Goal: Check status: Check status

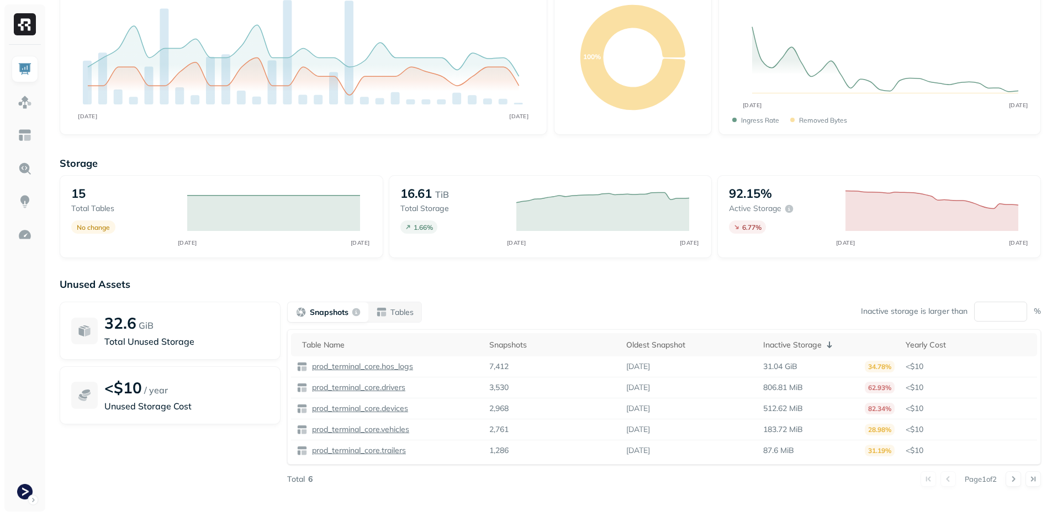
scroll to position [94, 0]
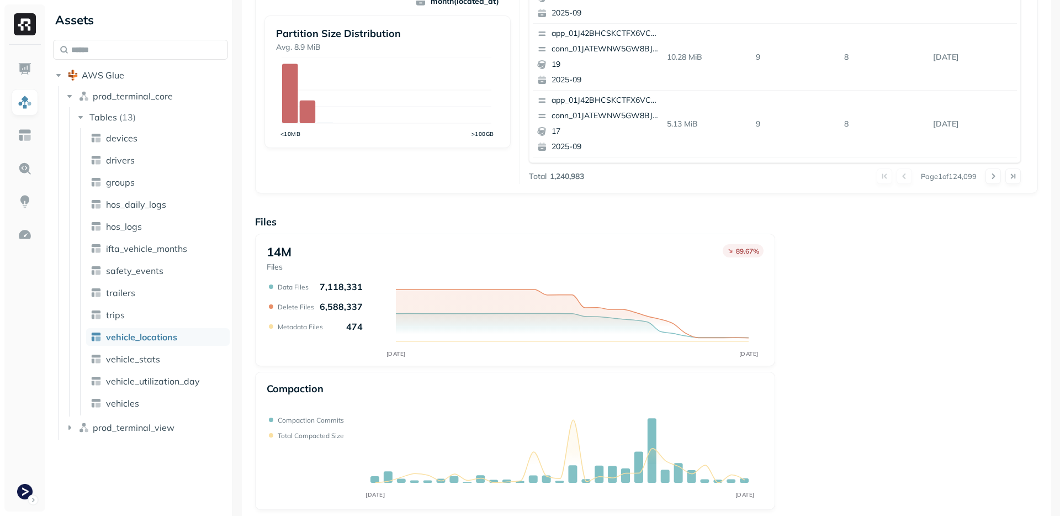
scroll to position [329, 0]
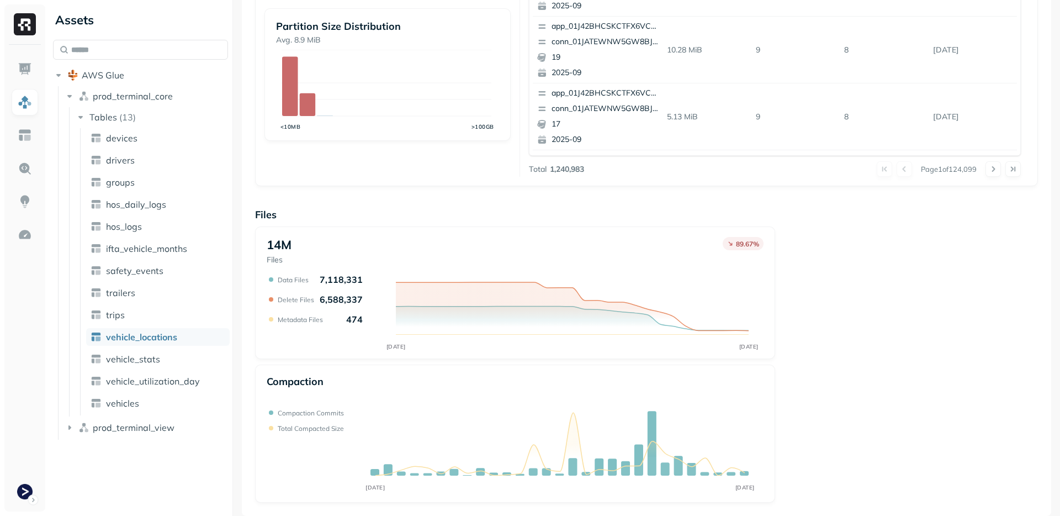
click at [808, 269] on div "14M Files 89.67 % SEP 08 SEP 15 Data Files 7,118,331 Delete Files 6,588,337 Met…" at bounding box center [646, 364] width 783 height 276
click at [791, 382] on div "14M Files 89.67 % SEP 08 SEP 15 Data Files 7,118,331 Delete Files 6,588,337 Met…" at bounding box center [646, 364] width 783 height 276
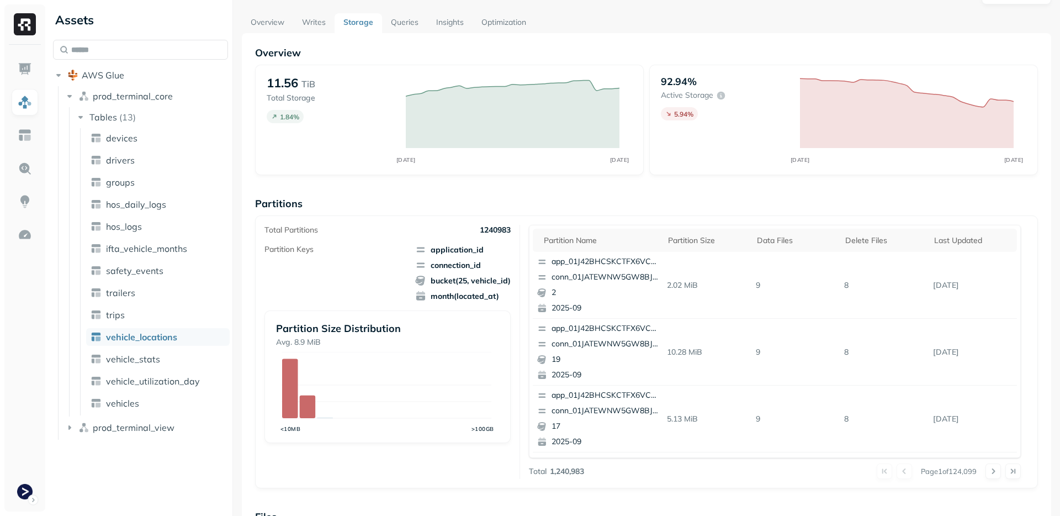
scroll to position [0, 0]
